Goal: Task Accomplishment & Management: Manage account settings

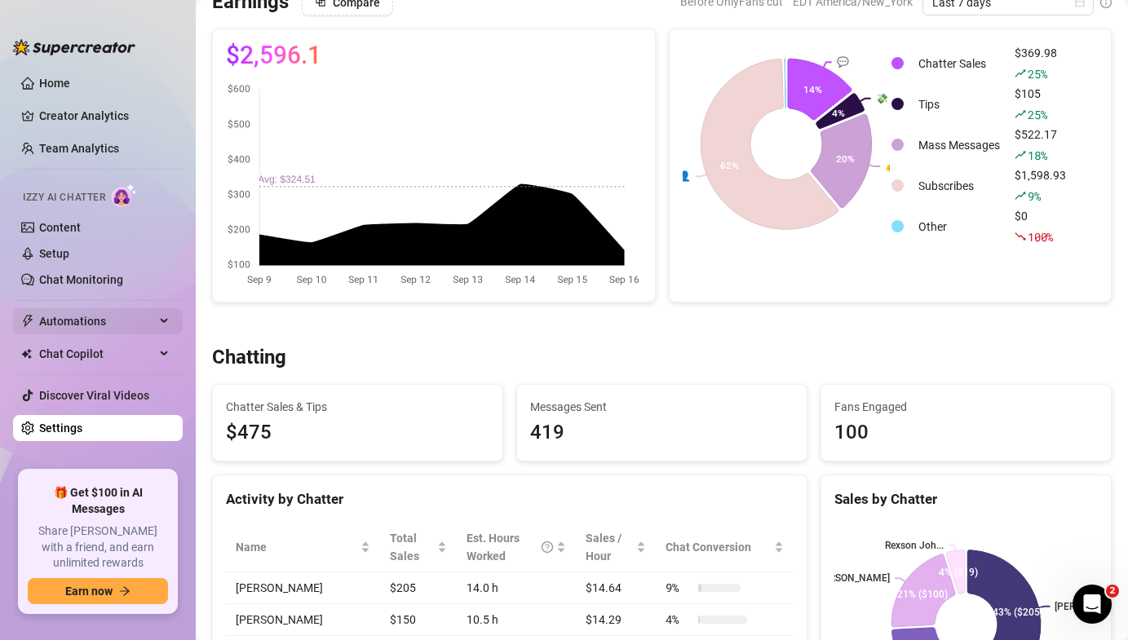
click at [109, 315] on span "Automations" at bounding box center [97, 321] width 116 height 26
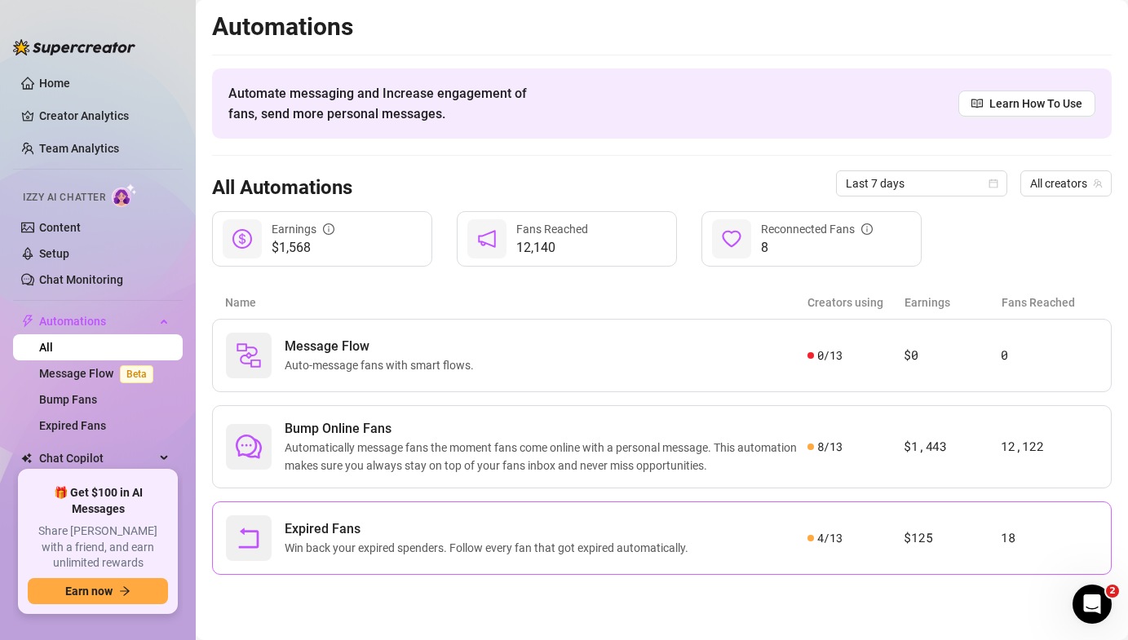
click at [772, 549] on div "Expired Fans Win back your expired spenders. Follow every fan that got expired …" at bounding box center [516, 538] width 581 height 46
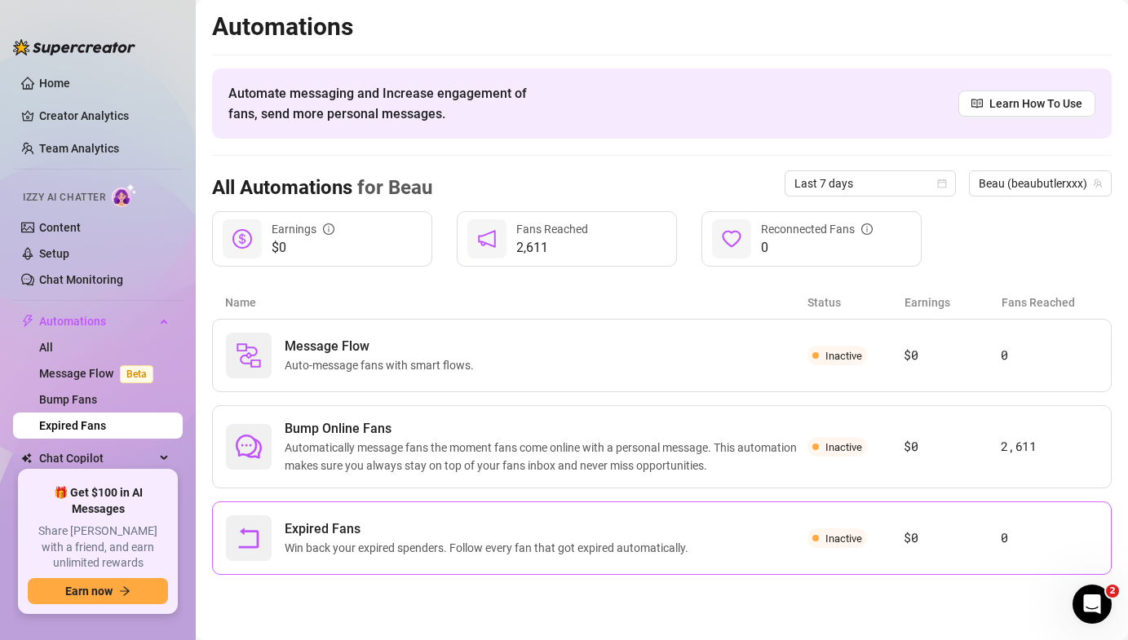
click at [838, 555] on div "Expired Fans Win back your expired spenders. Follow every fan that got expired …" at bounding box center [662, 538] width 900 height 73
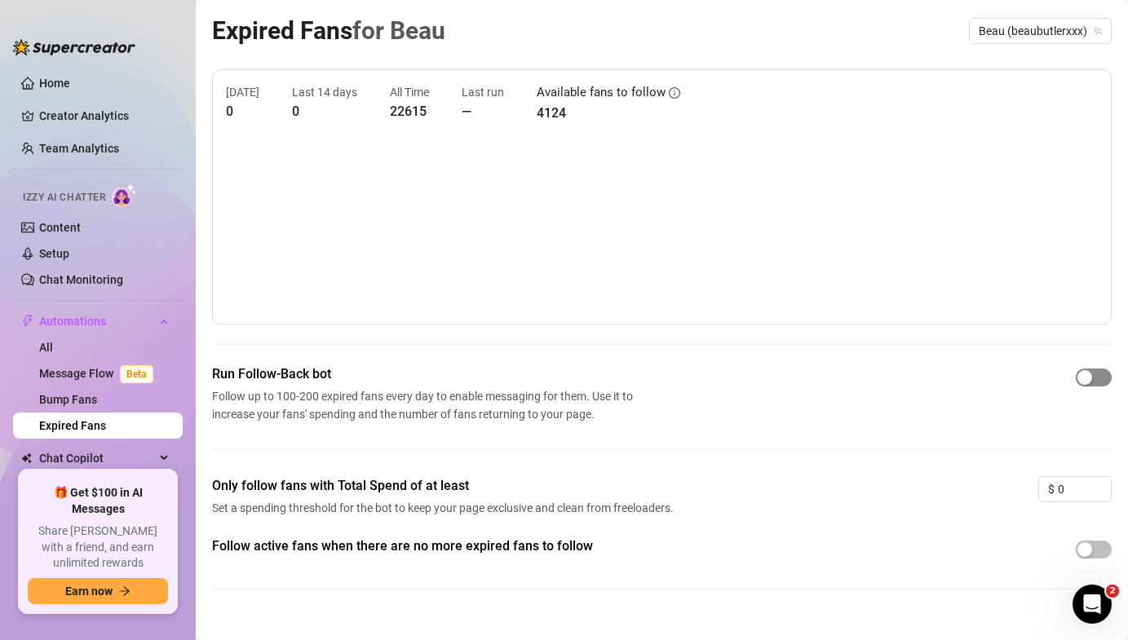
click at [1090, 384] on div "button" at bounding box center [1084, 377] width 15 height 15
